Goal: Information Seeking & Learning: Understand process/instructions

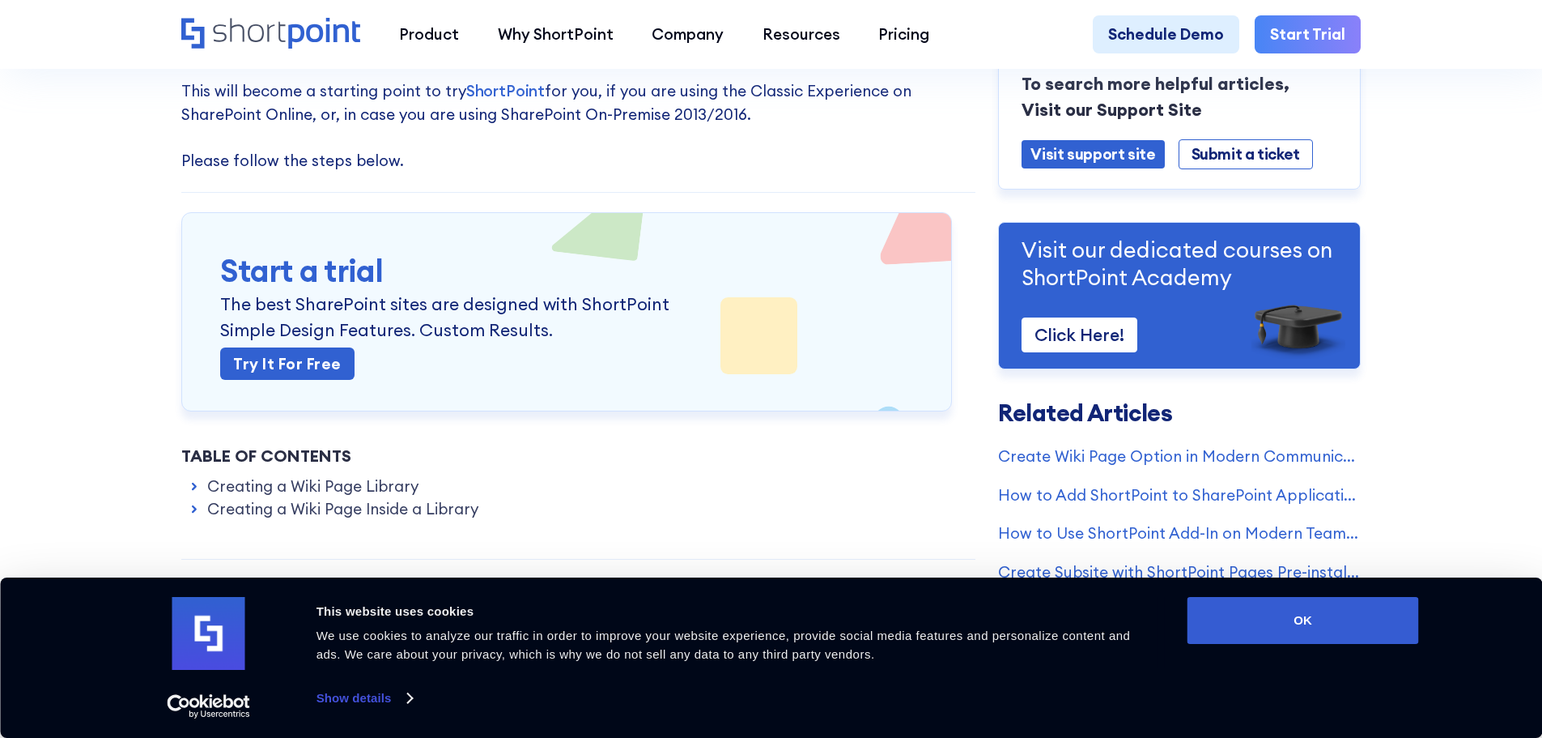
scroll to position [324, 0]
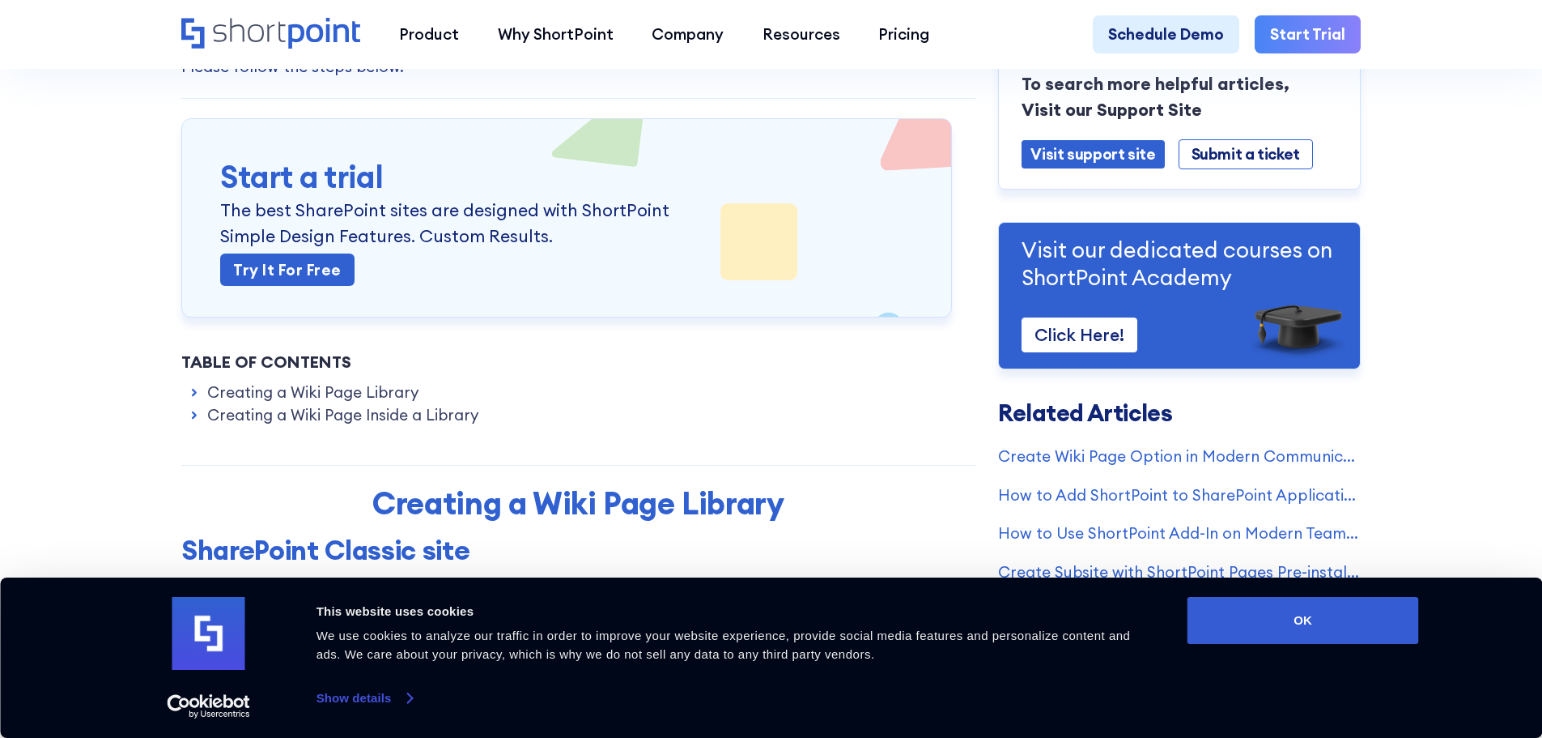
click at [406, 694] on link "Show details" at bounding box center [365, 698] width 96 height 24
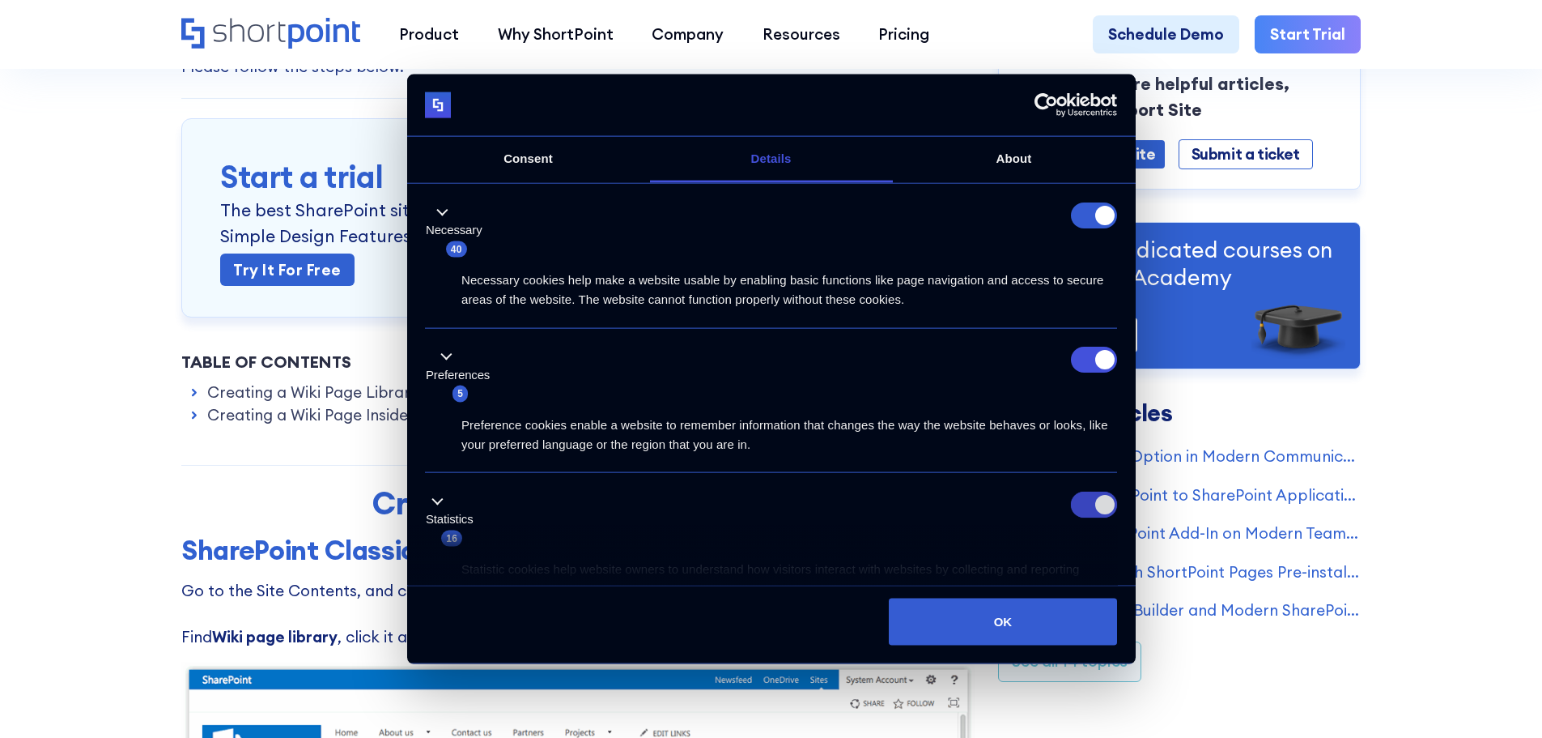
click at [1097, 515] on input "Statistics" at bounding box center [1094, 504] width 46 height 26
checkbox input "false"
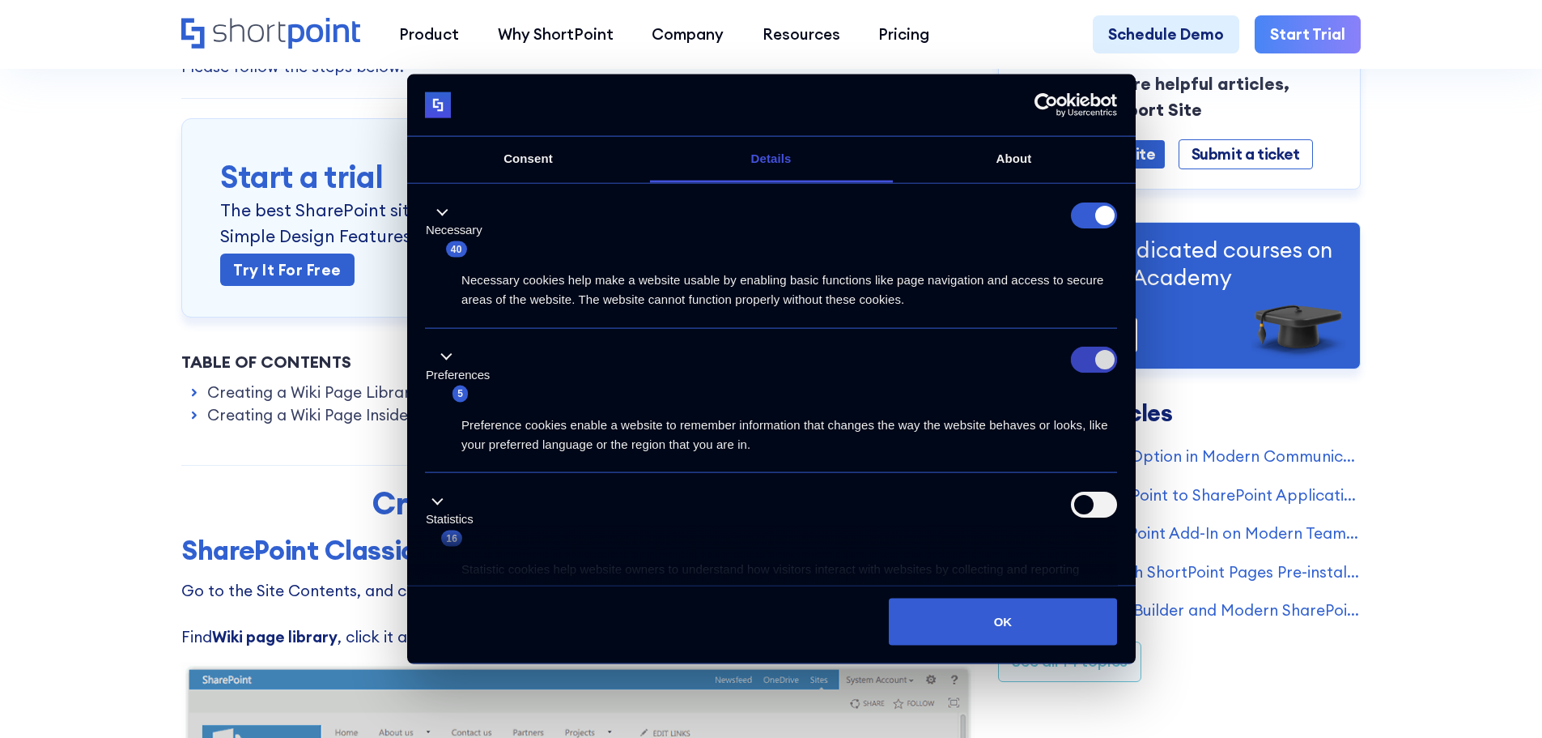
click at [1078, 365] on input "Preferences" at bounding box center [1094, 360] width 46 height 26
checkbox input "false"
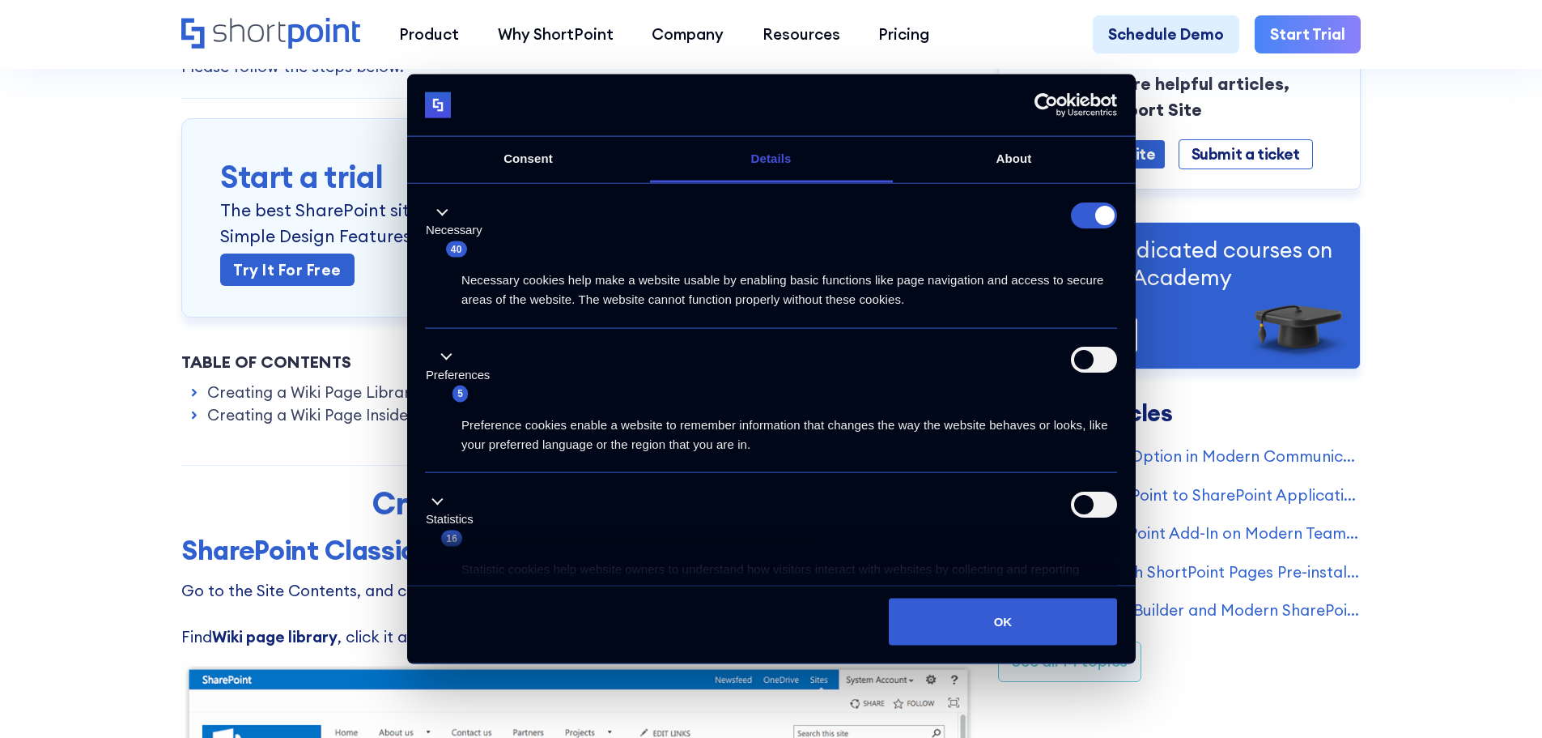
click at [1077, 224] on form at bounding box center [1094, 215] width 46 height 26
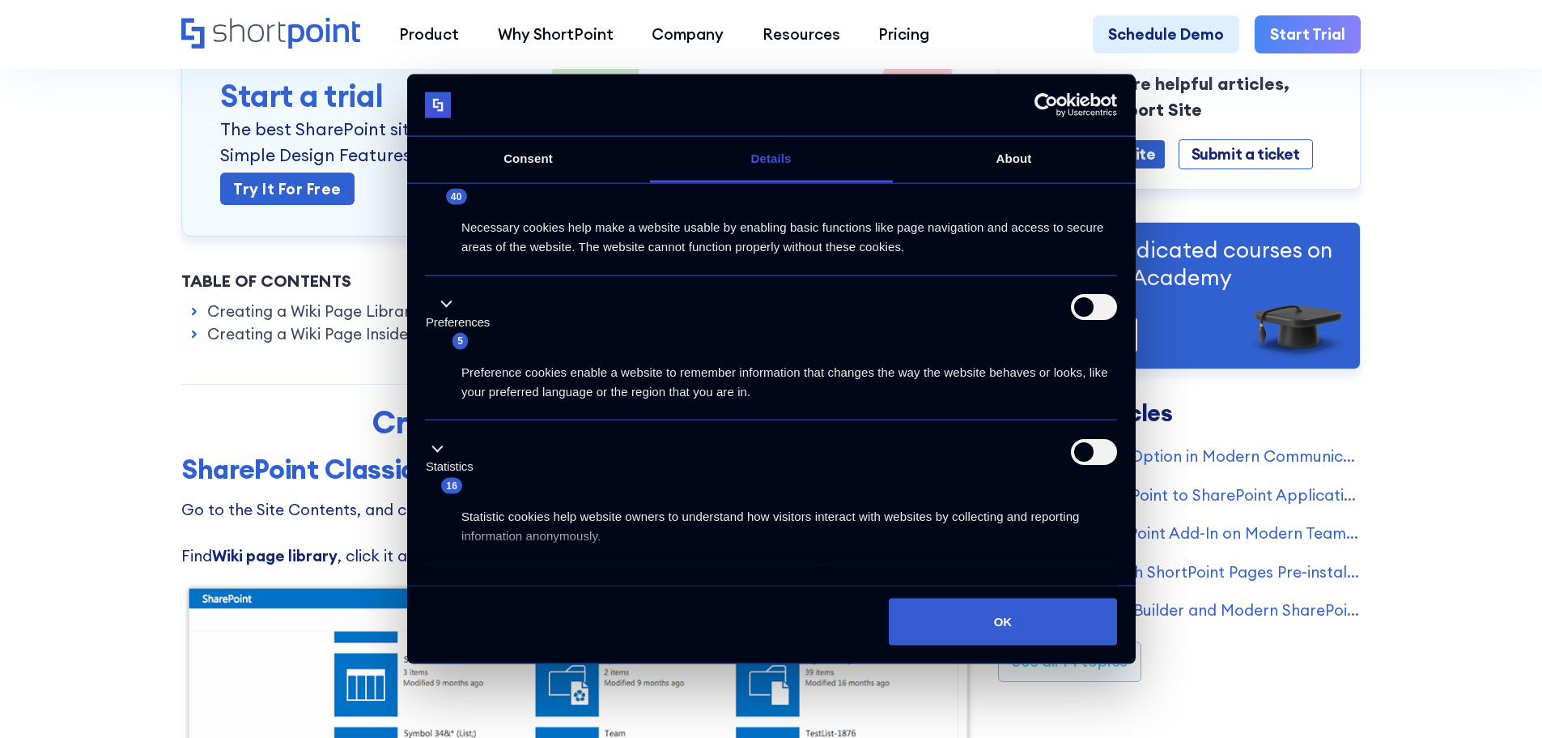
scroll to position [162, 0]
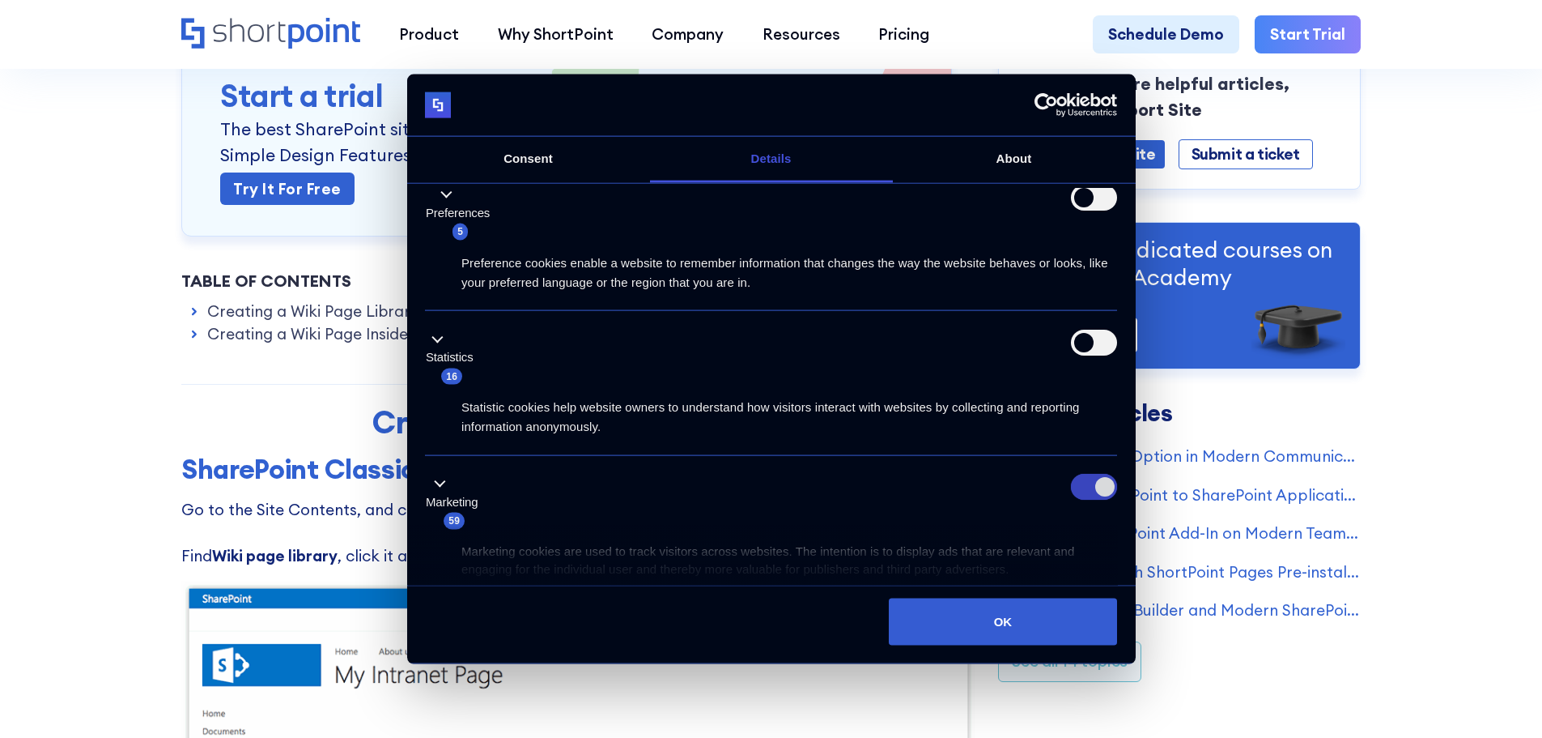
click at [1094, 493] on input "Marketing" at bounding box center [1094, 487] width 46 height 26
checkbox input "false"
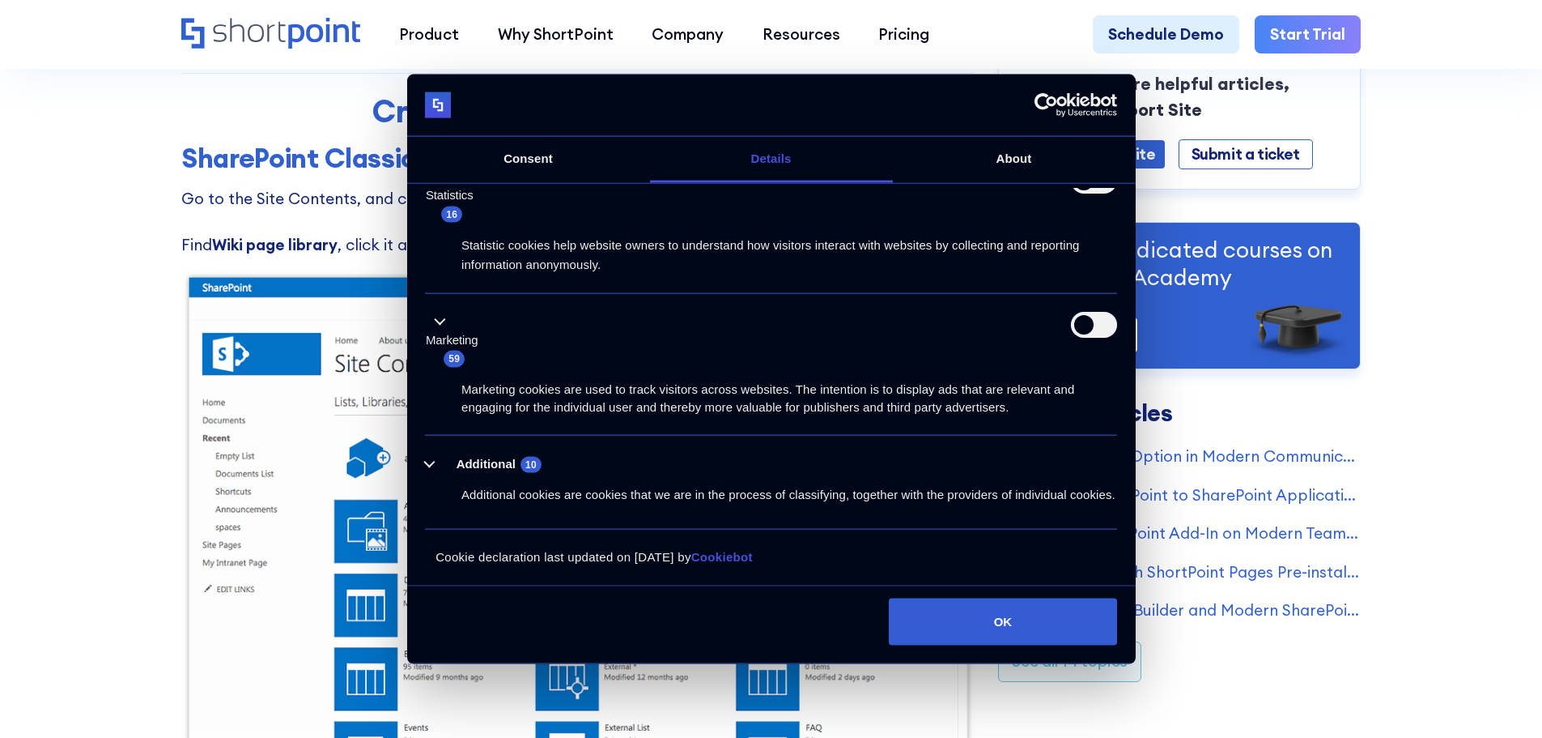
scroll to position [810, 0]
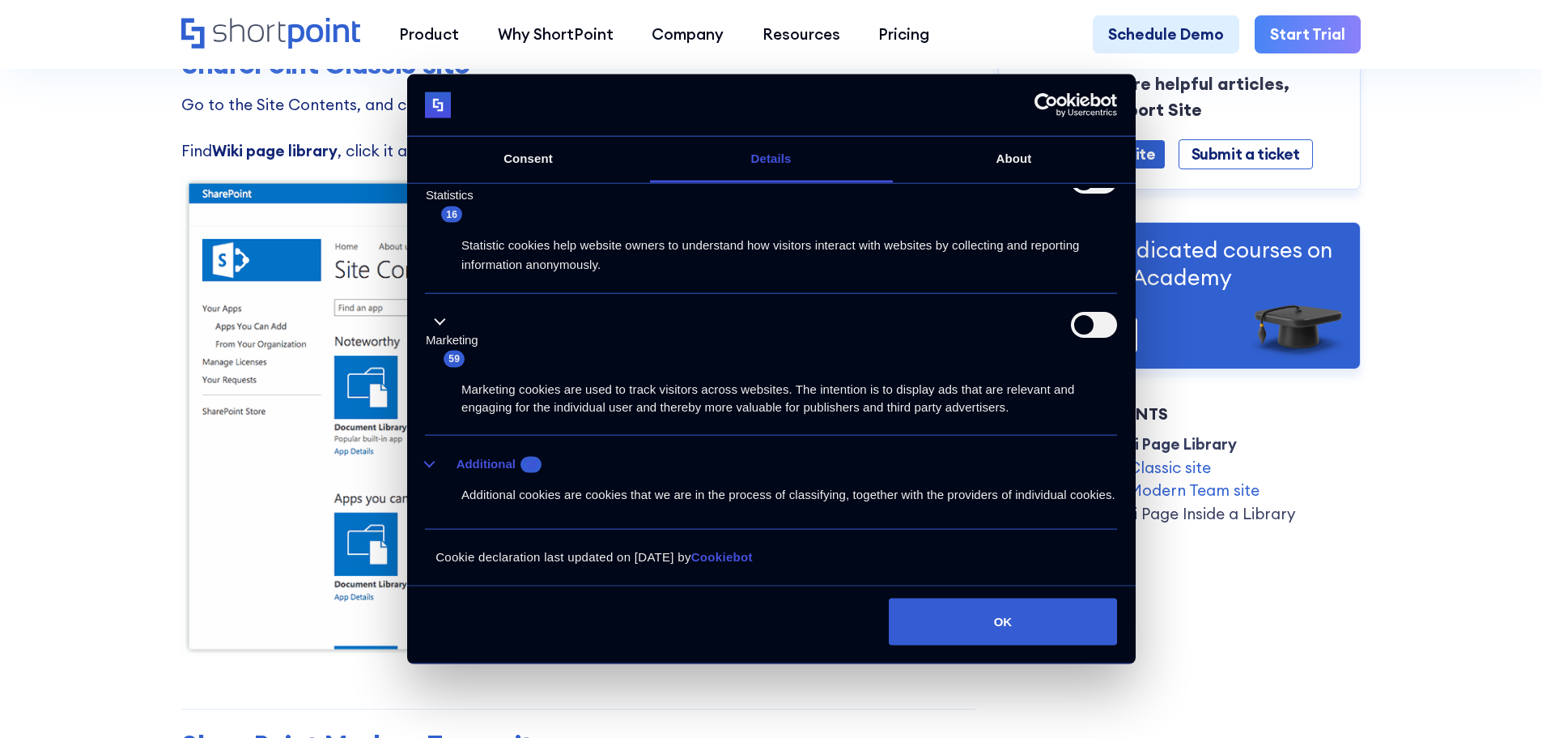
click at [427, 453] on button "Additional 10" at bounding box center [488, 463] width 126 height 20
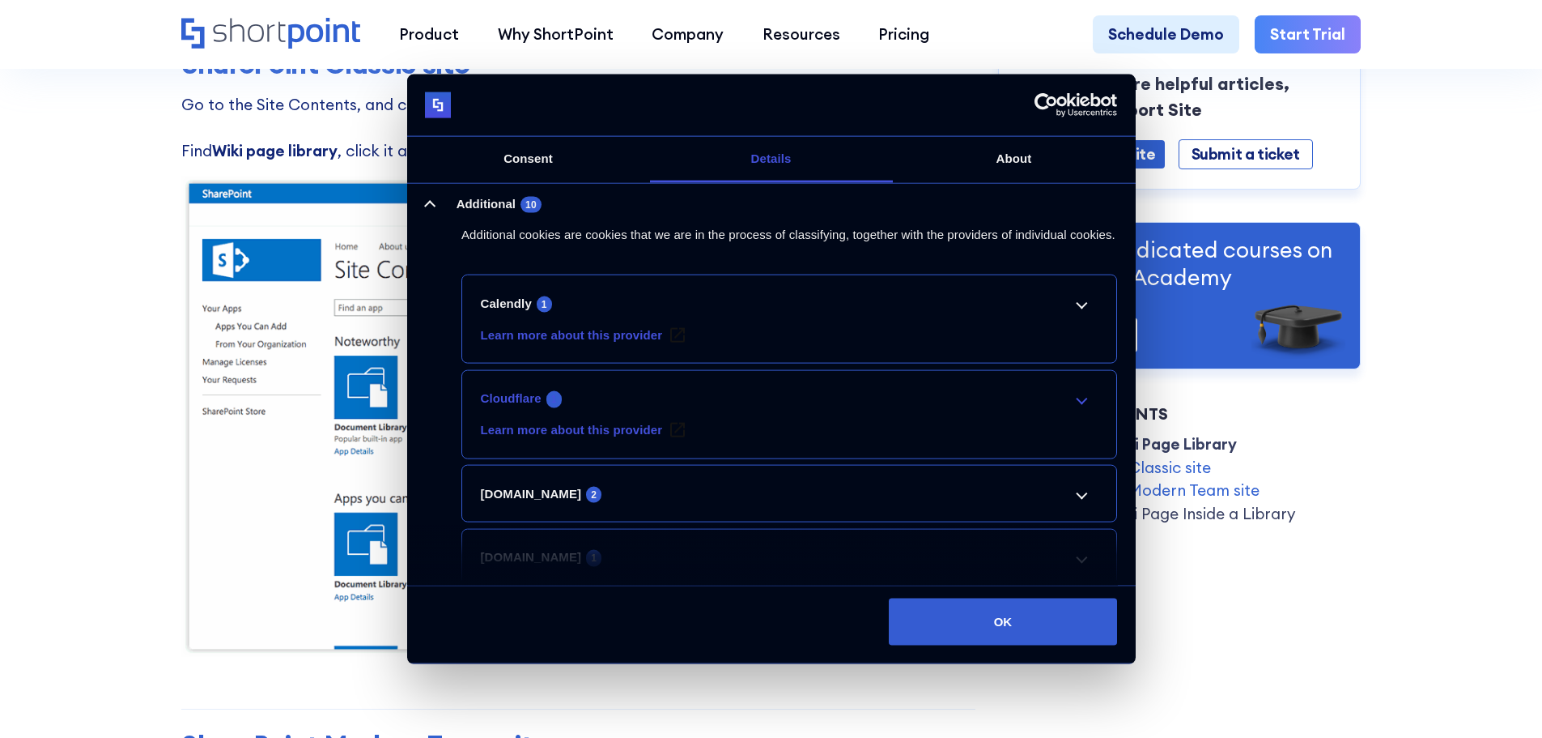
scroll to position [585, 0]
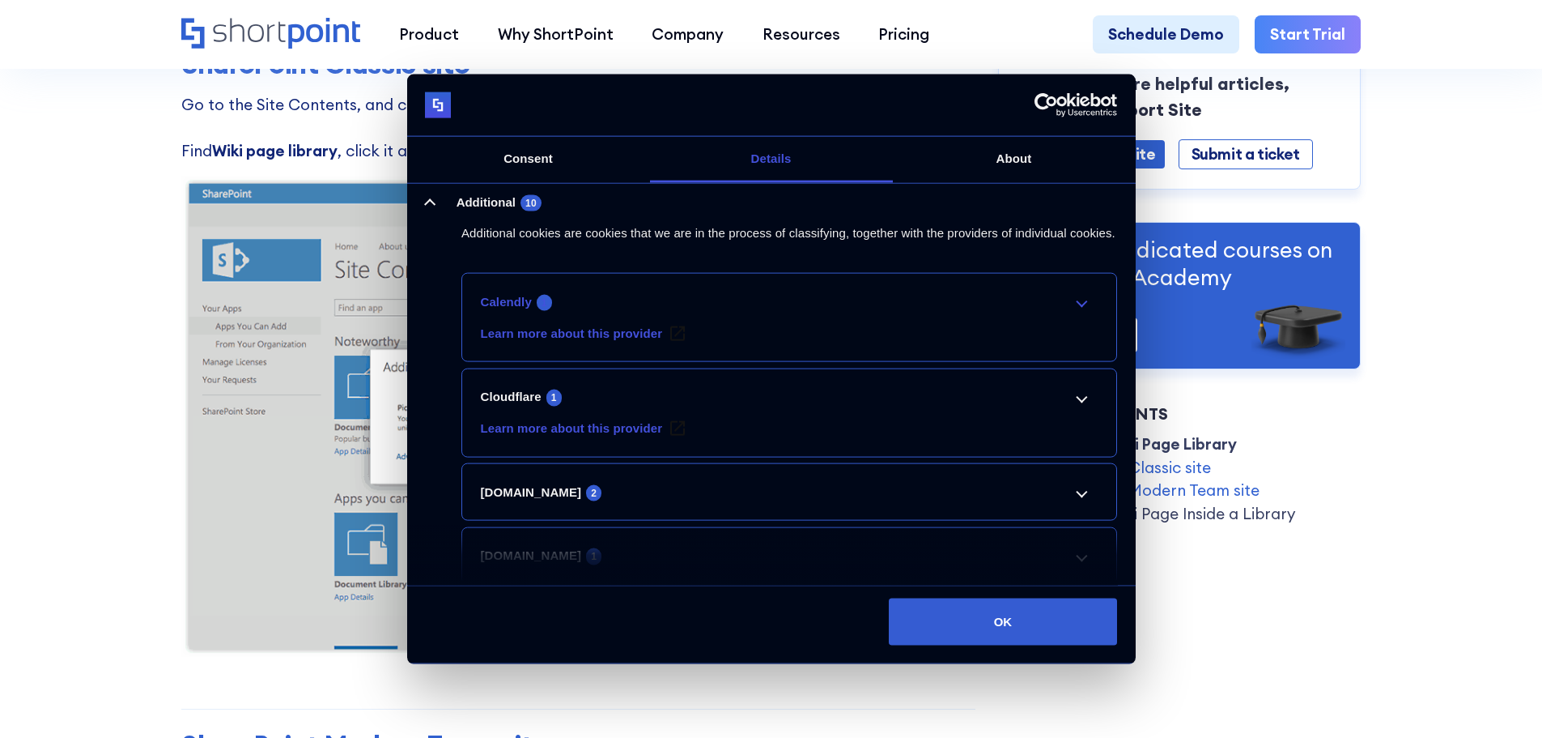
click at [1070, 311] on link "Calendly 1" at bounding box center [790, 300] width 618 height 19
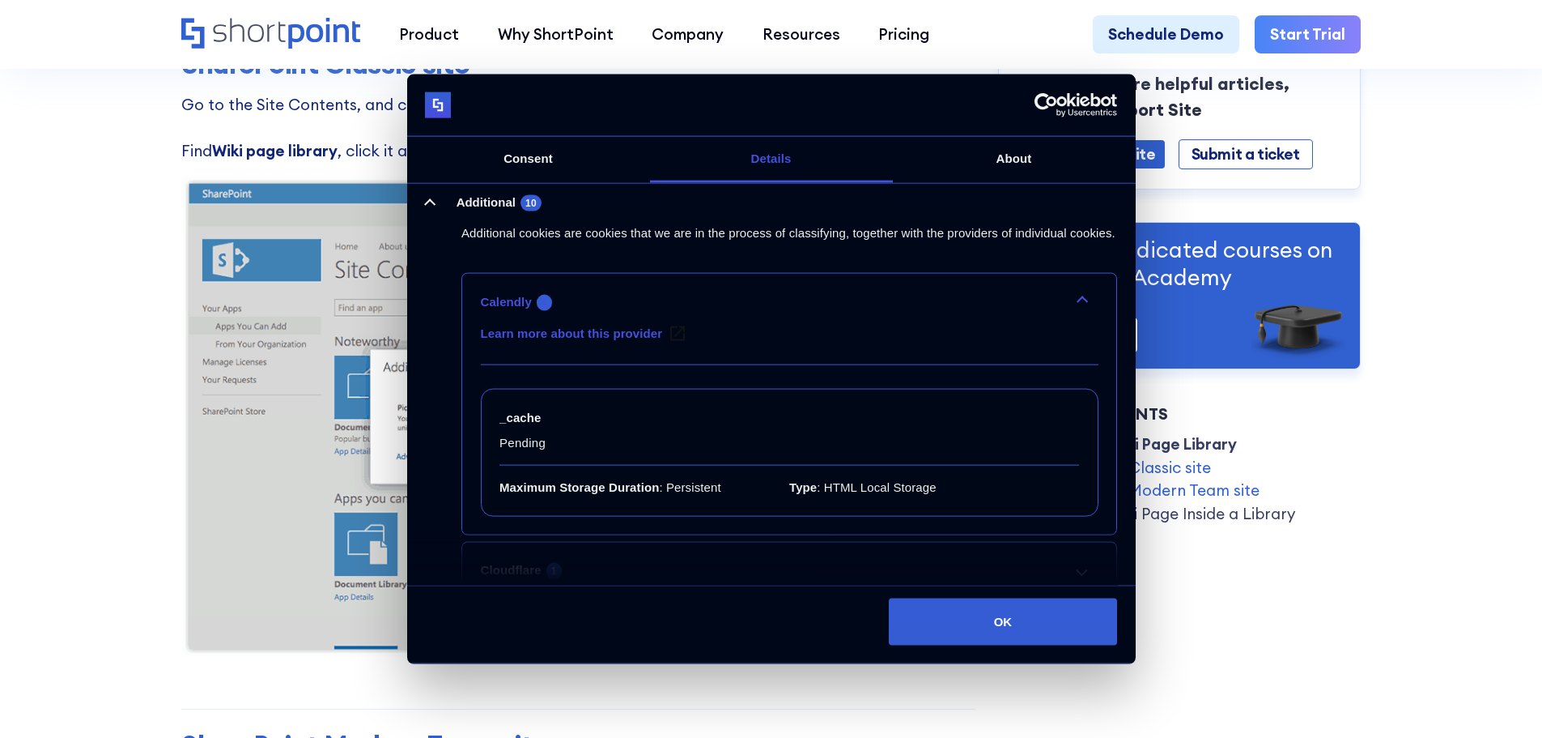
click at [1070, 311] on link "Calendly 1" at bounding box center [790, 300] width 618 height 19
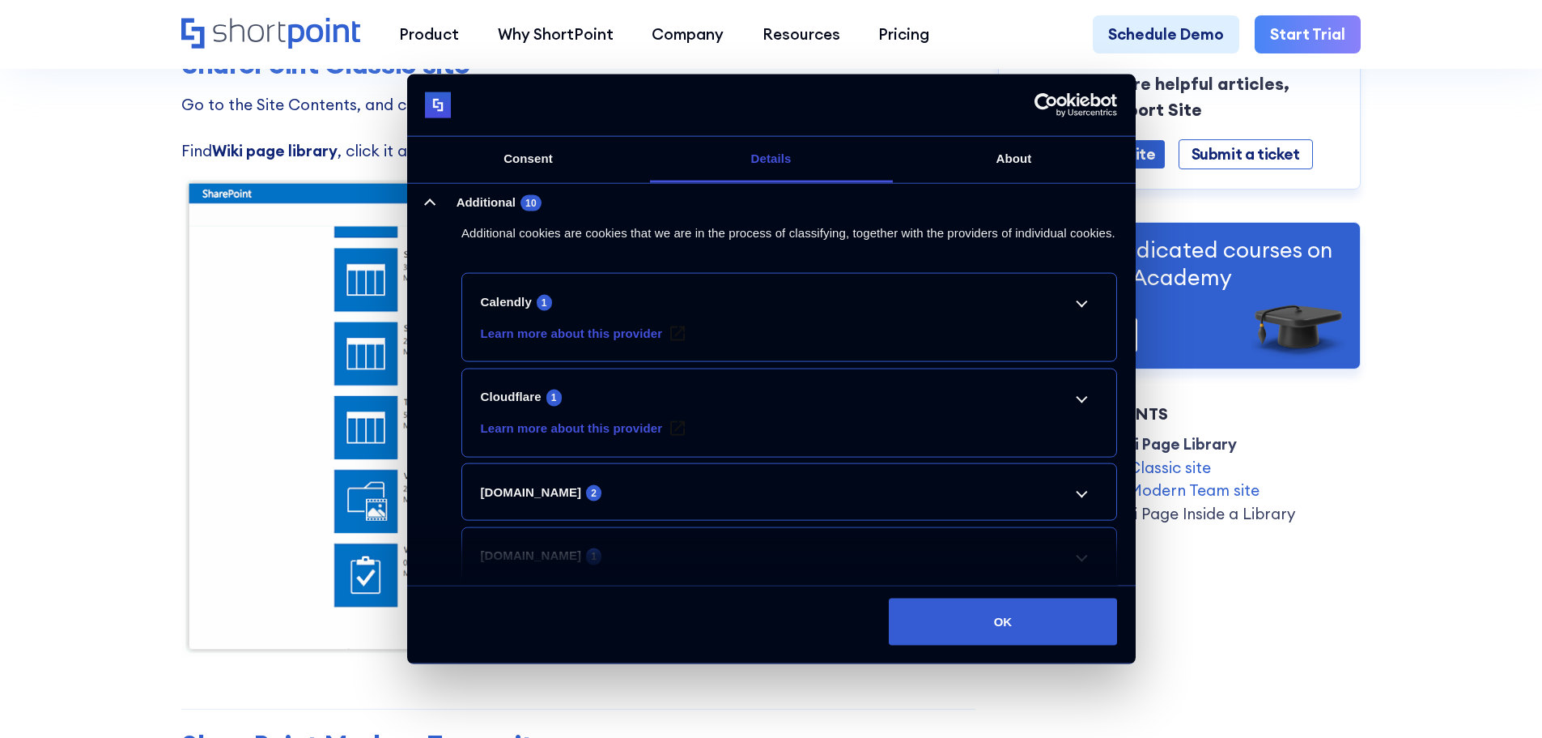
click at [1070, 337] on li "Calendly 1 Learn more about this provider _cache Pending Maximum Storage Durati…" at bounding box center [789, 317] width 656 height 89
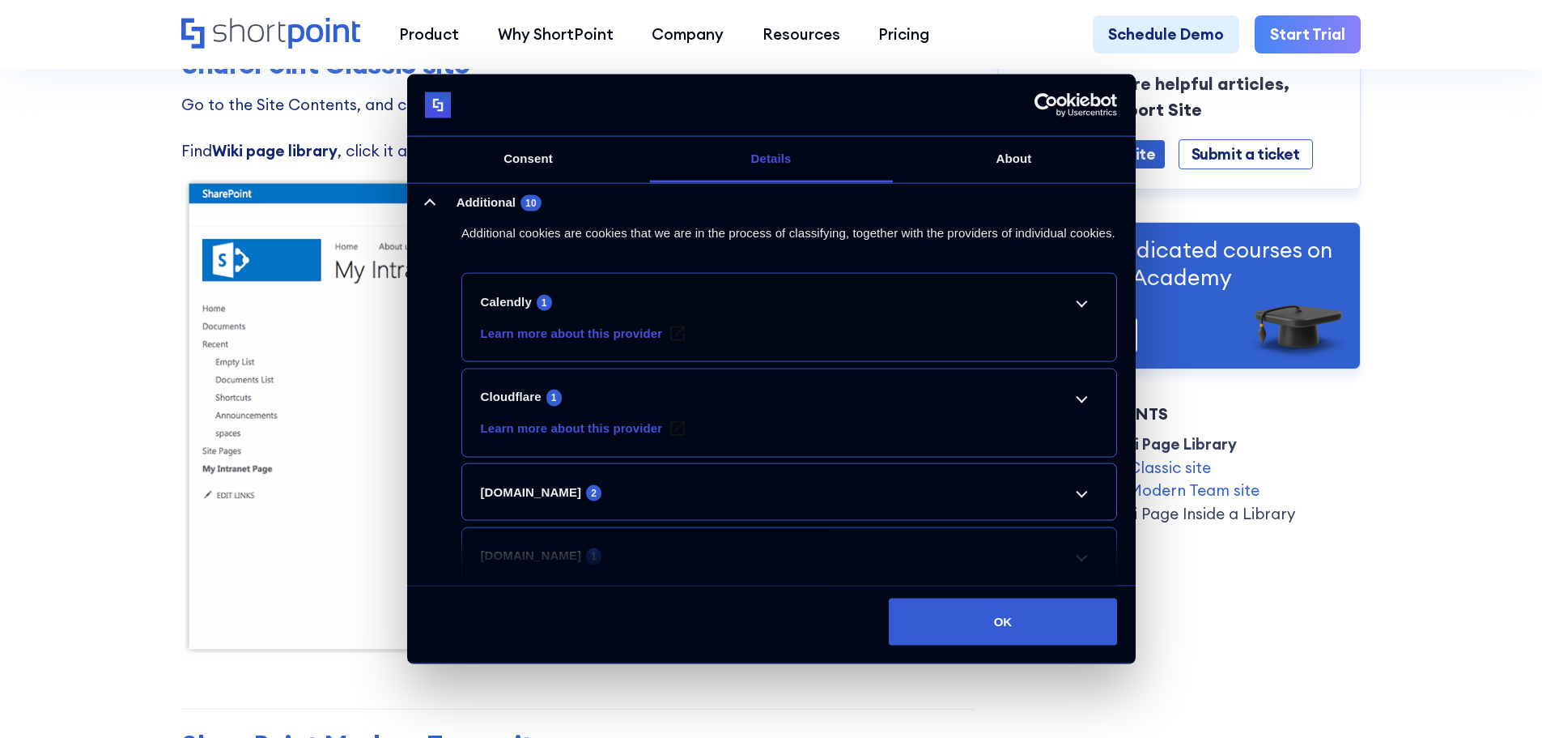
click at [1081, 330] on li "Calendly 1 Learn more about this provider _cache Pending Maximum Storage Durati…" at bounding box center [789, 317] width 656 height 89
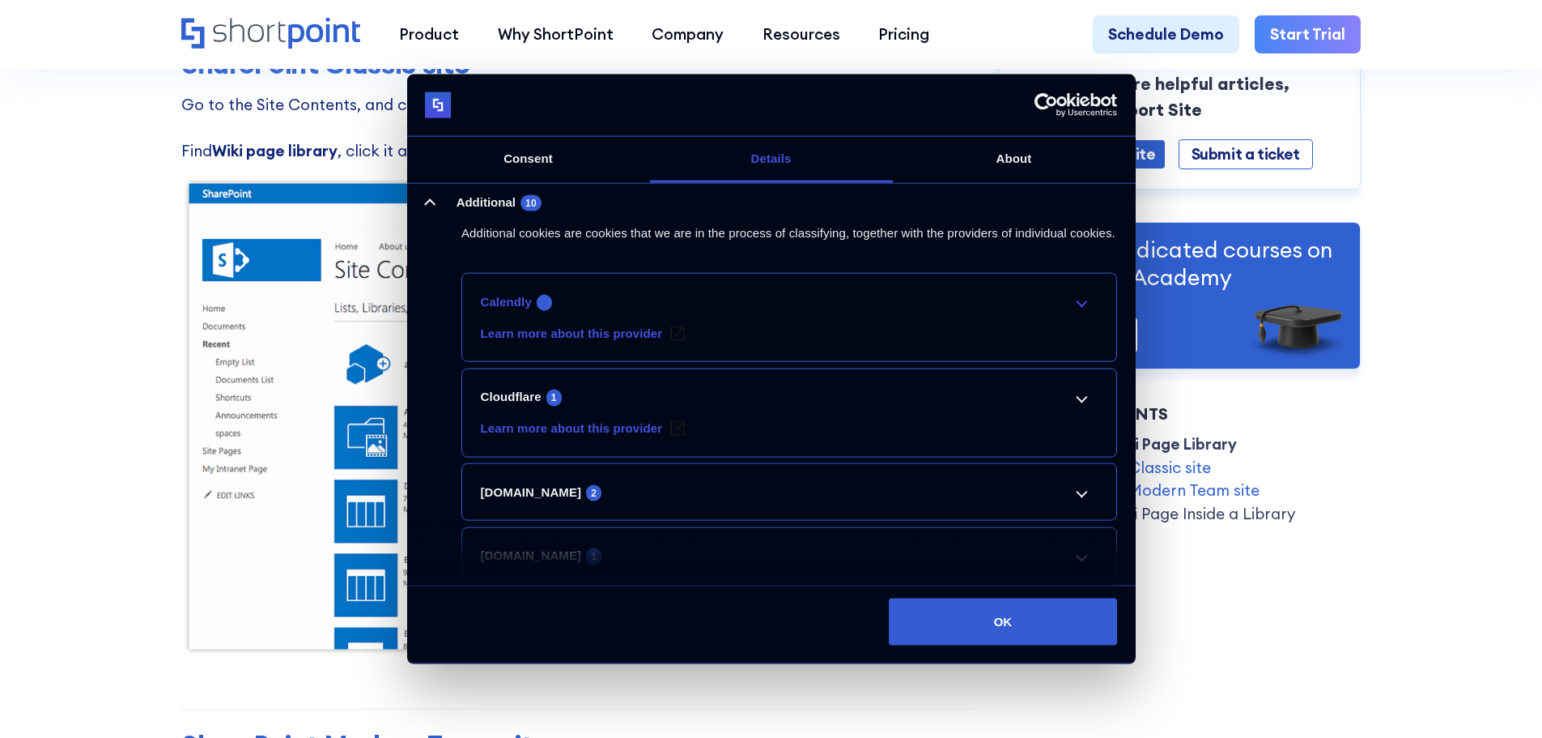
click at [1078, 311] on link "Calendly 1" at bounding box center [790, 300] width 618 height 19
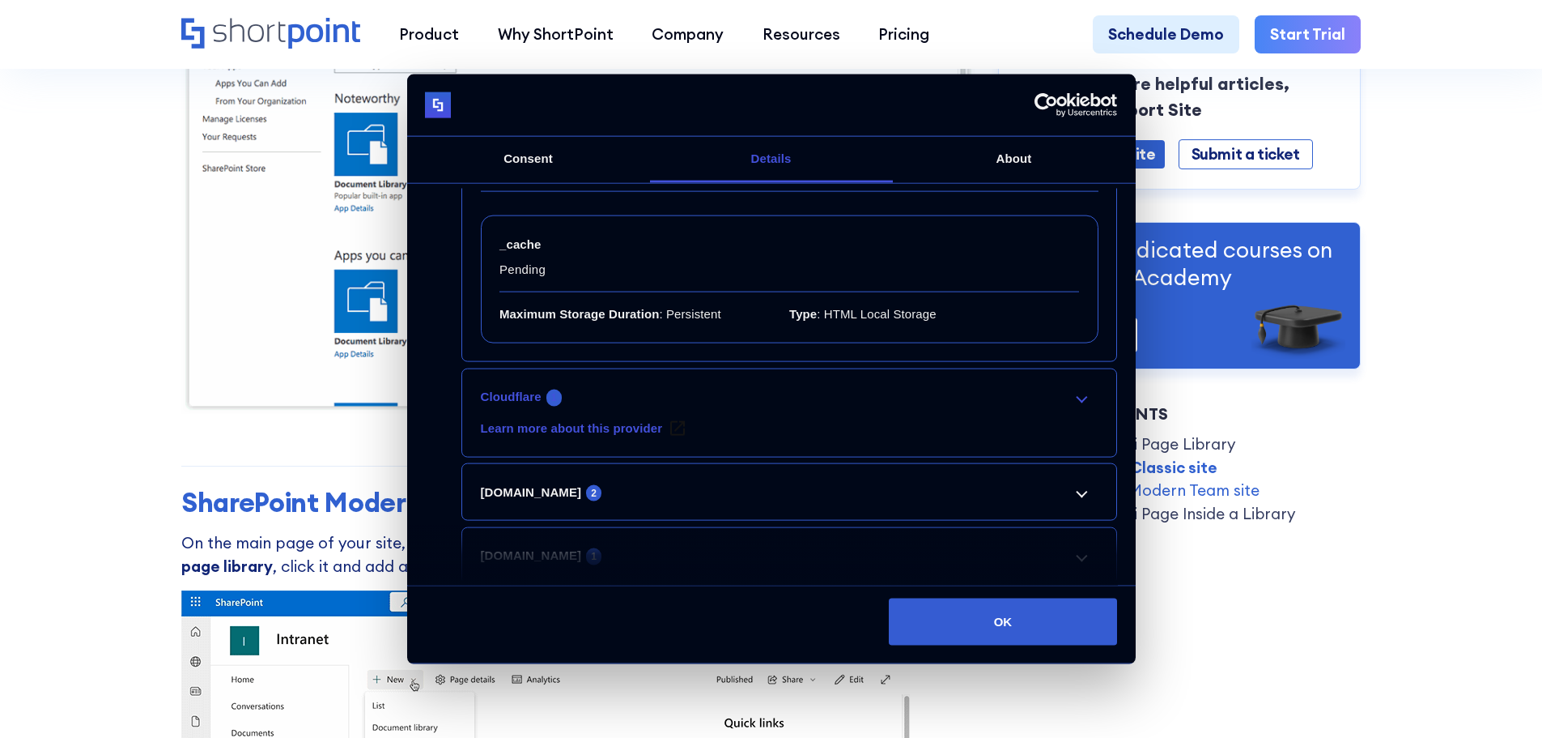
scroll to position [516, 0]
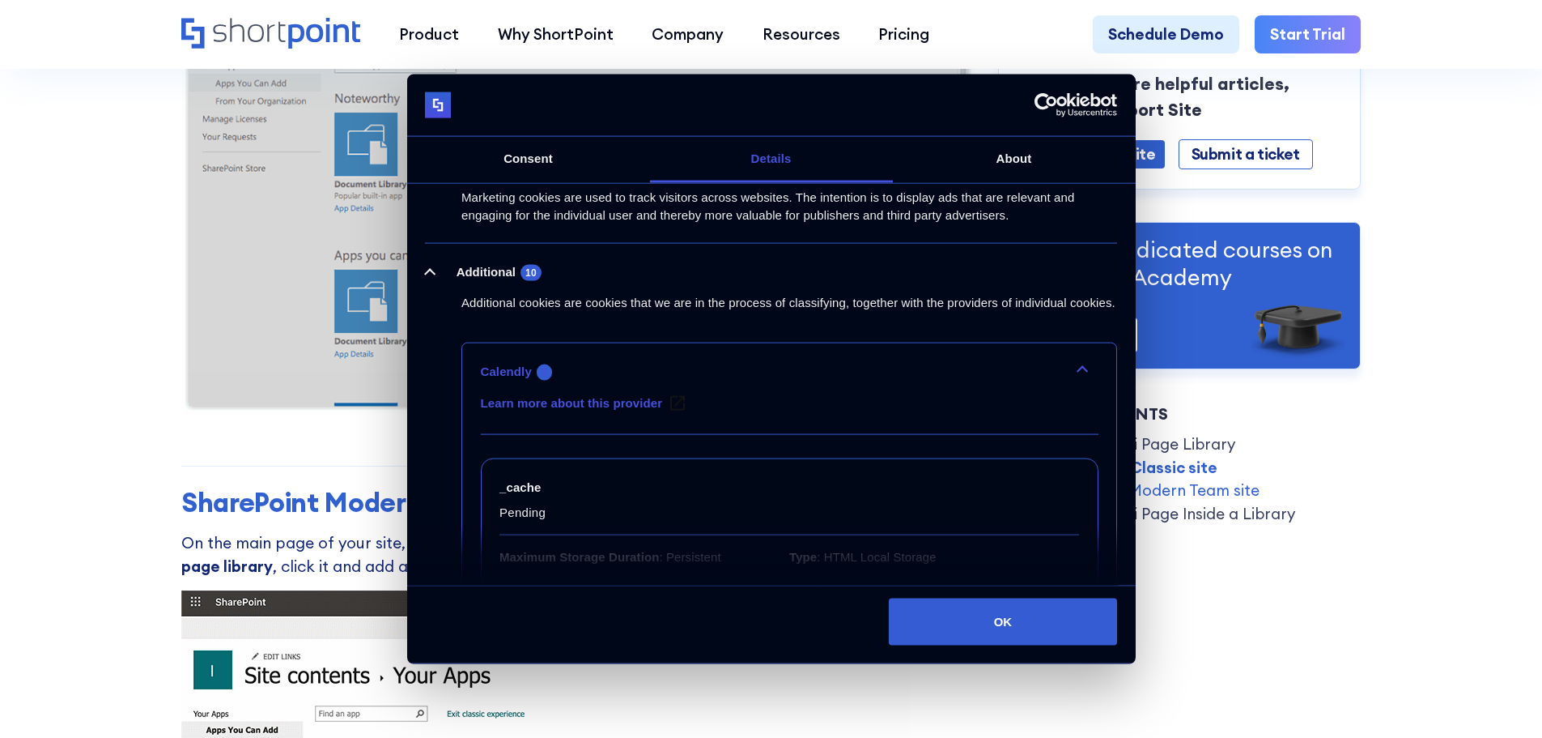
click at [1080, 381] on link "Calendly 1" at bounding box center [790, 370] width 618 height 19
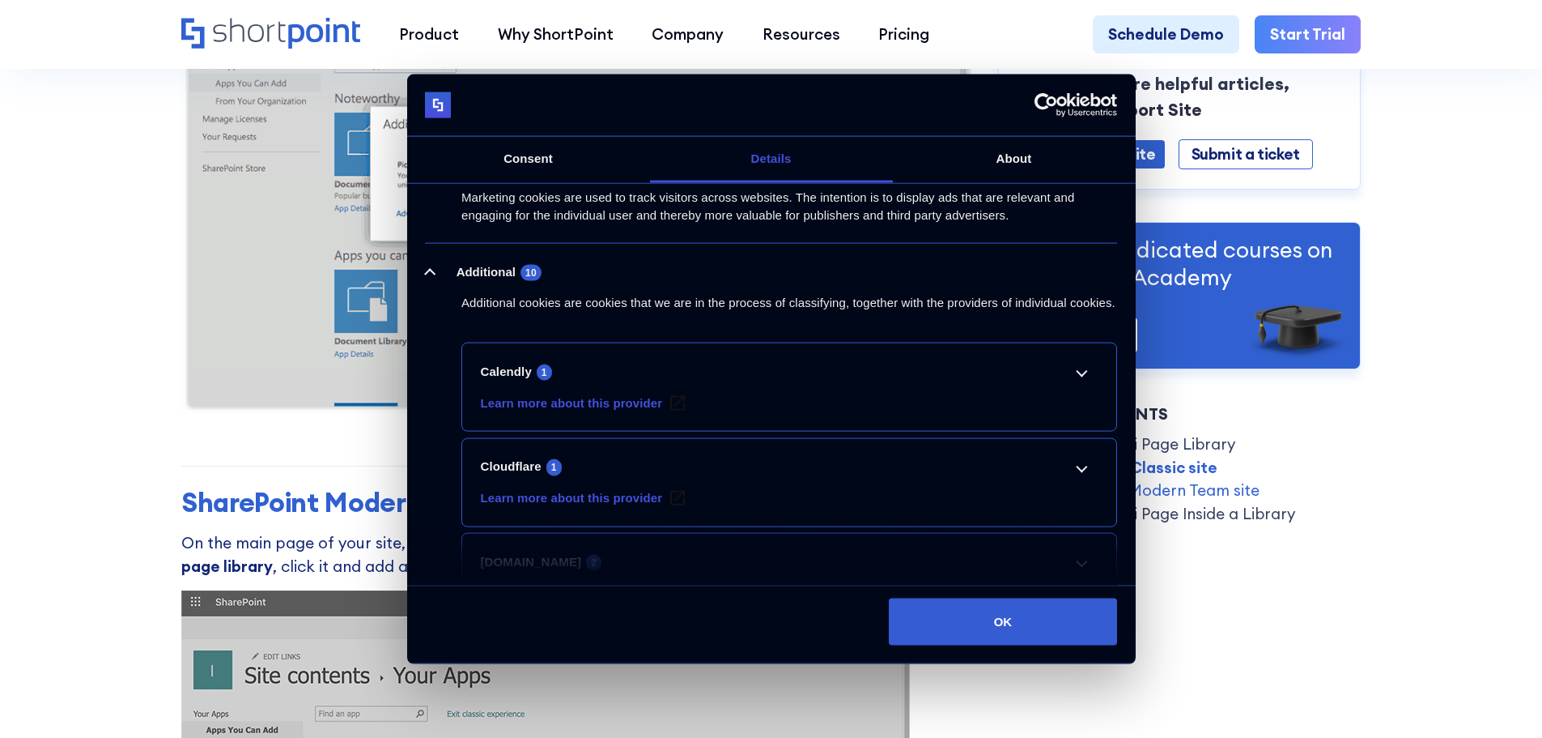
click at [444, 104] on img at bounding box center [438, 105] width 26 height 26
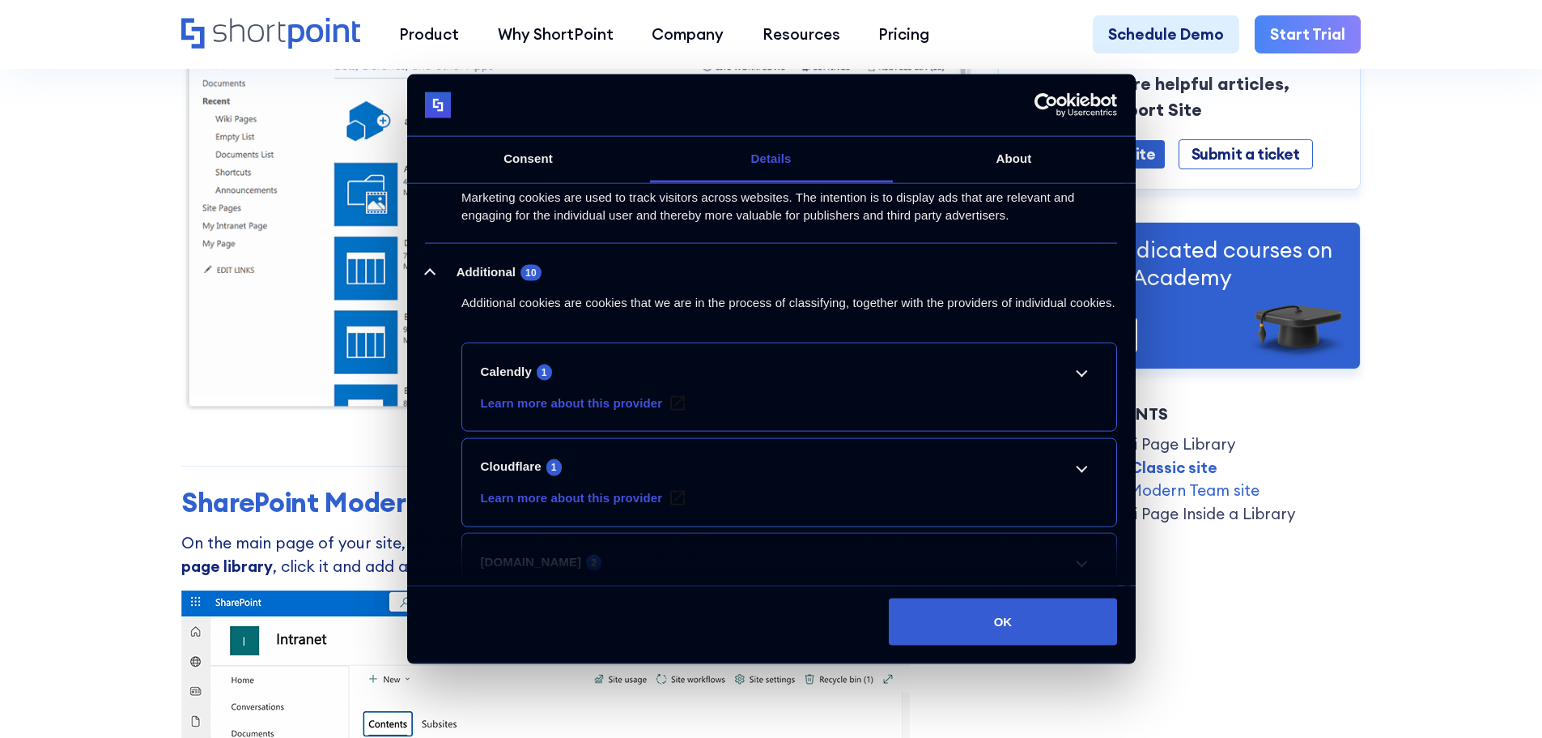
click at [210, 261] on img at bounding box center [578, 173] width 794 height 481
